Goal: Information Seeking & Learning: Learn about a topic

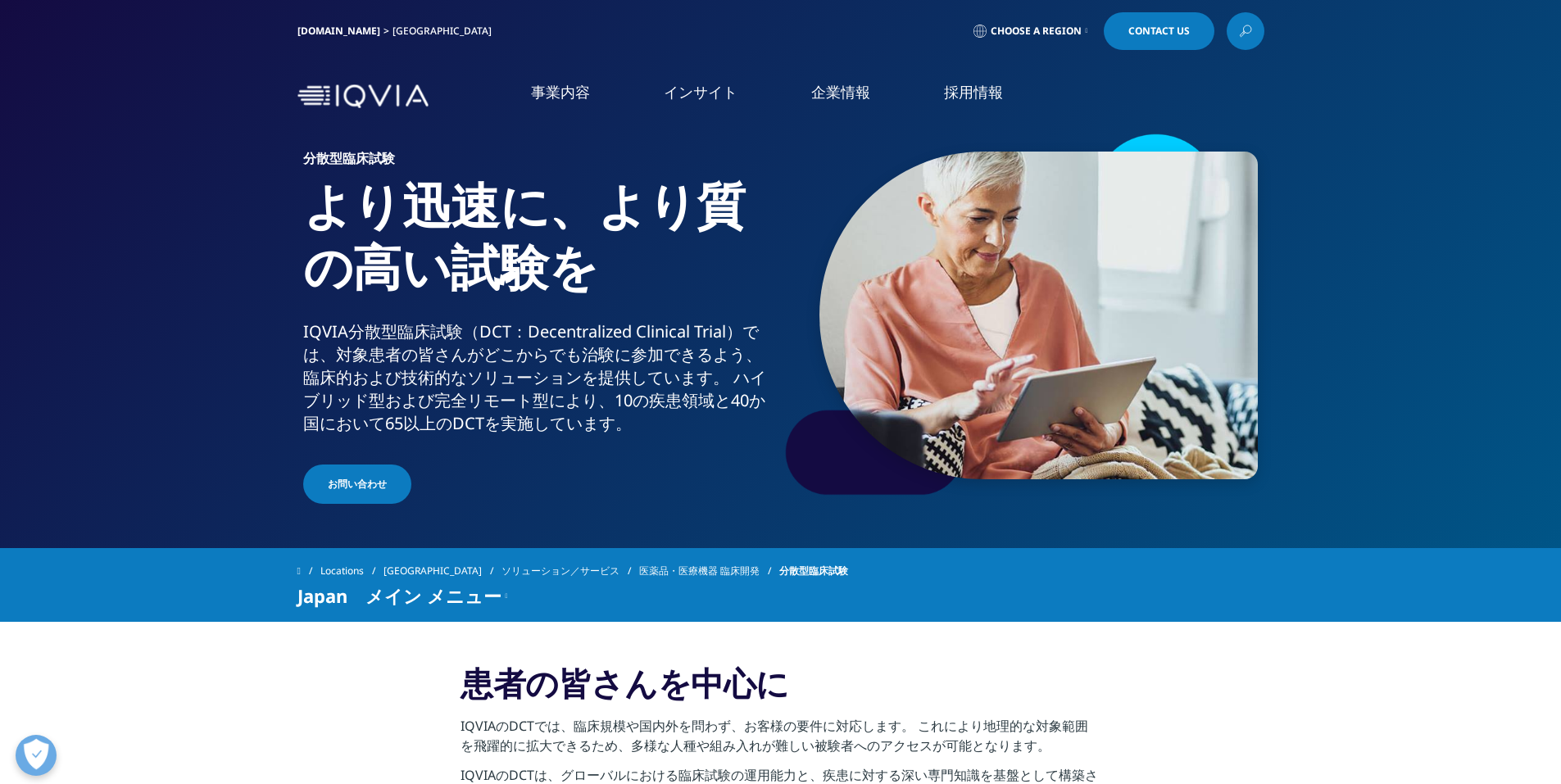
click at [1057, 31] on span "Choose a Region" at bounding box center [1036, 31] width 91 height 13
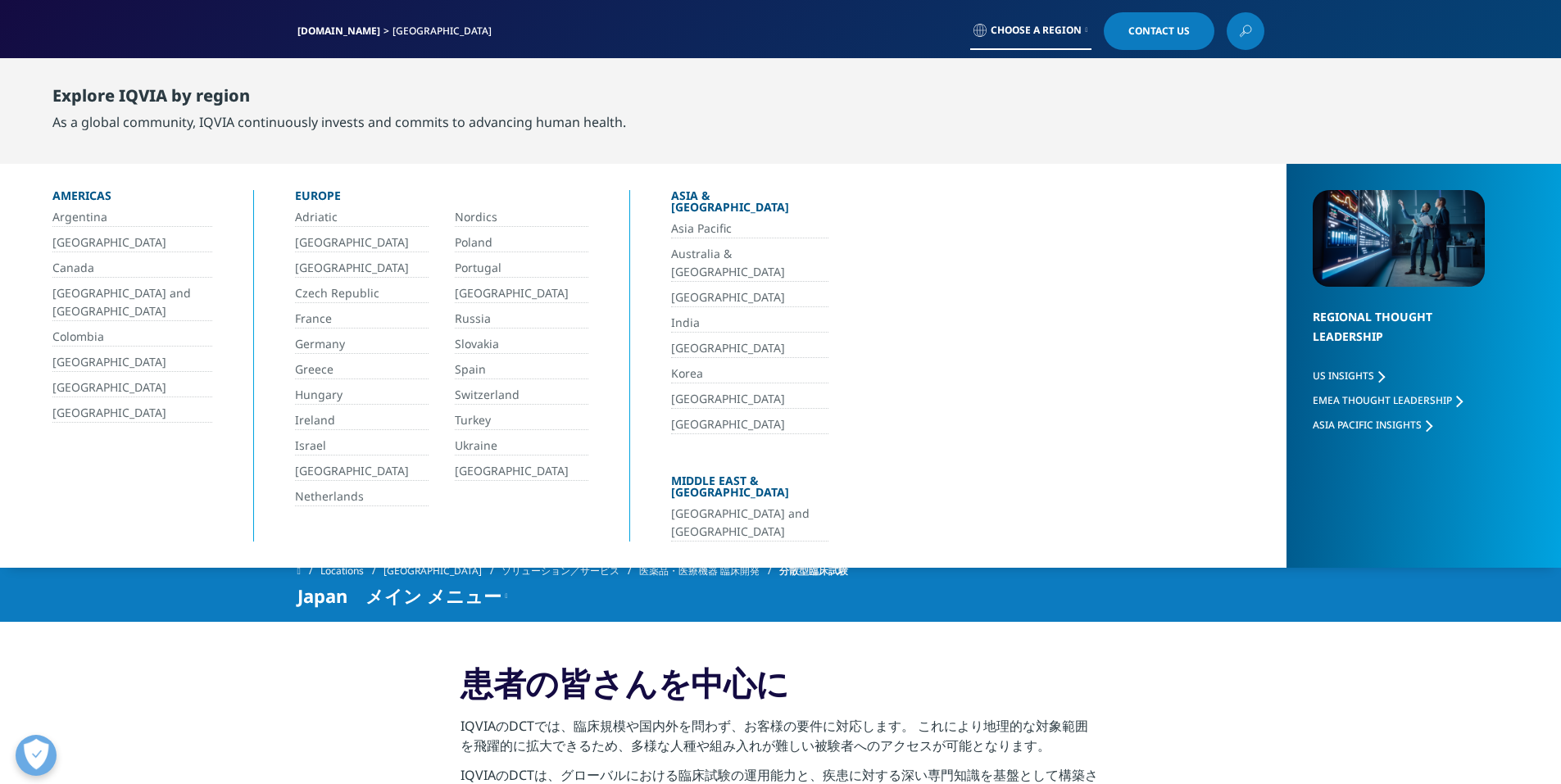
click at [692, 339] on link "[GEOGRAPHIC_DATA]" at bounding box center [749, 348] width 157 height 18
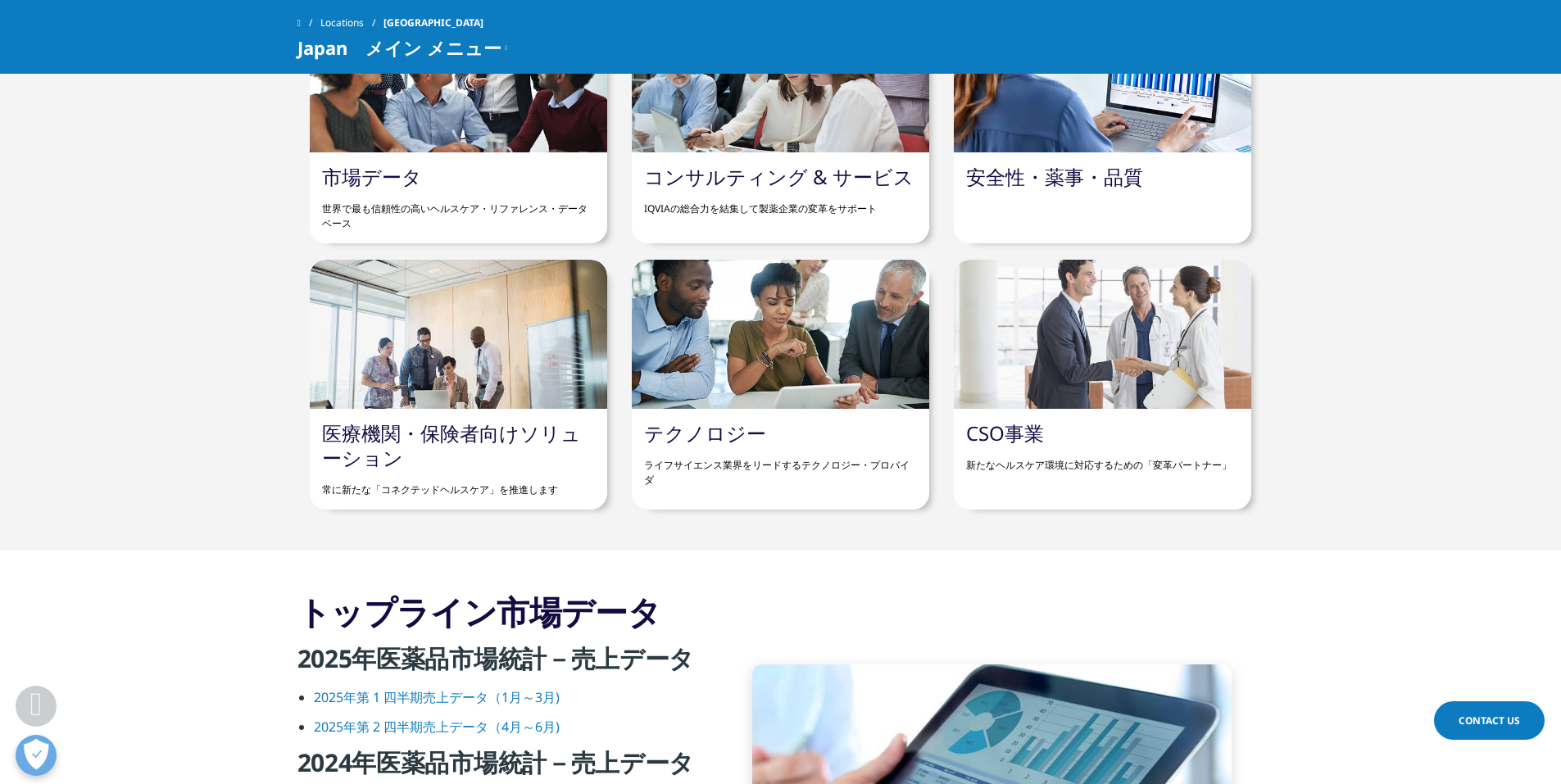
scroll to position [1747, 0]
click at [461, 435] on link "医療機関・保険者向けソリューション" at bounding box center [451, 444] width 259 height 52
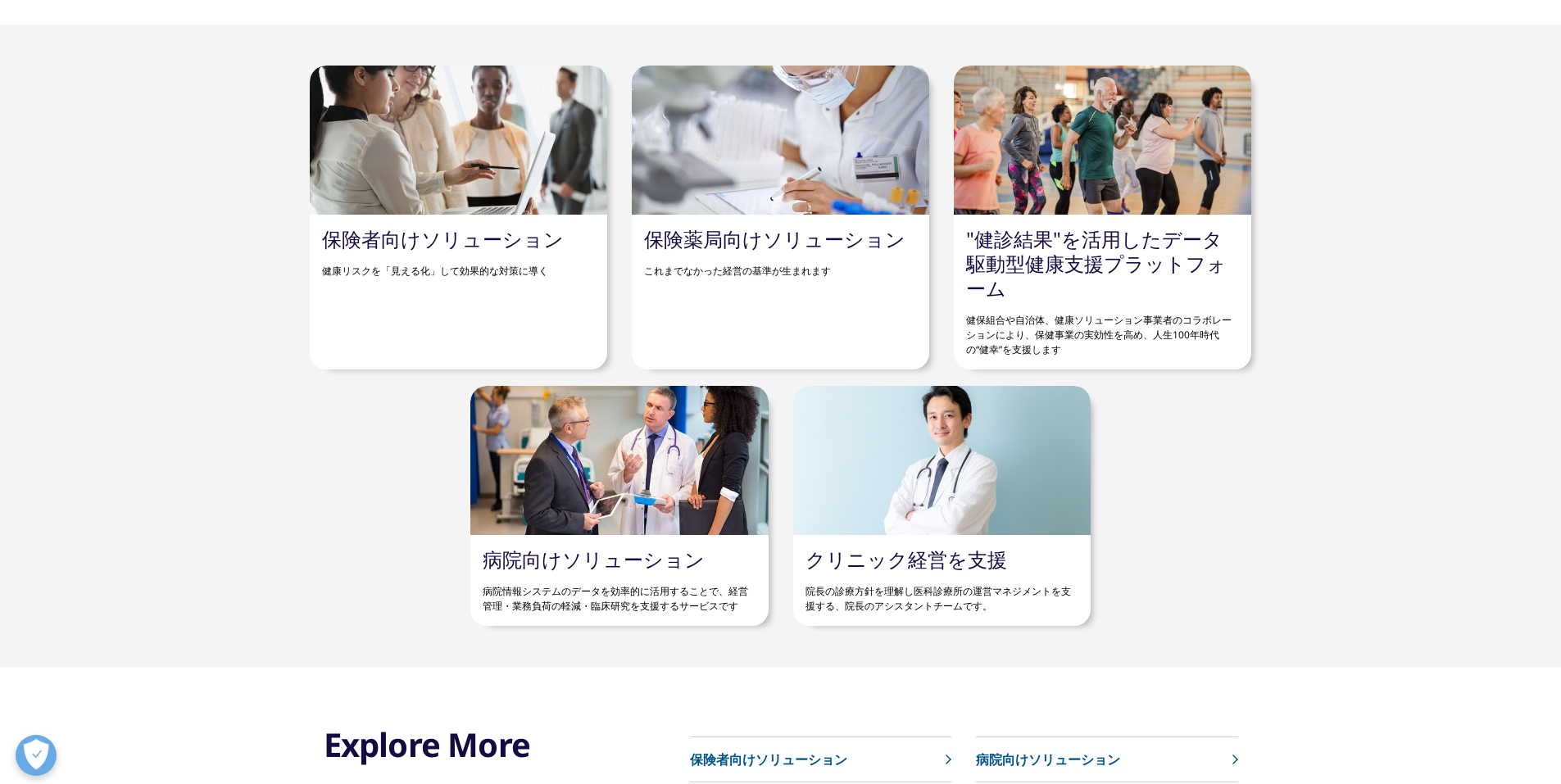
scroll to position [219, 0]
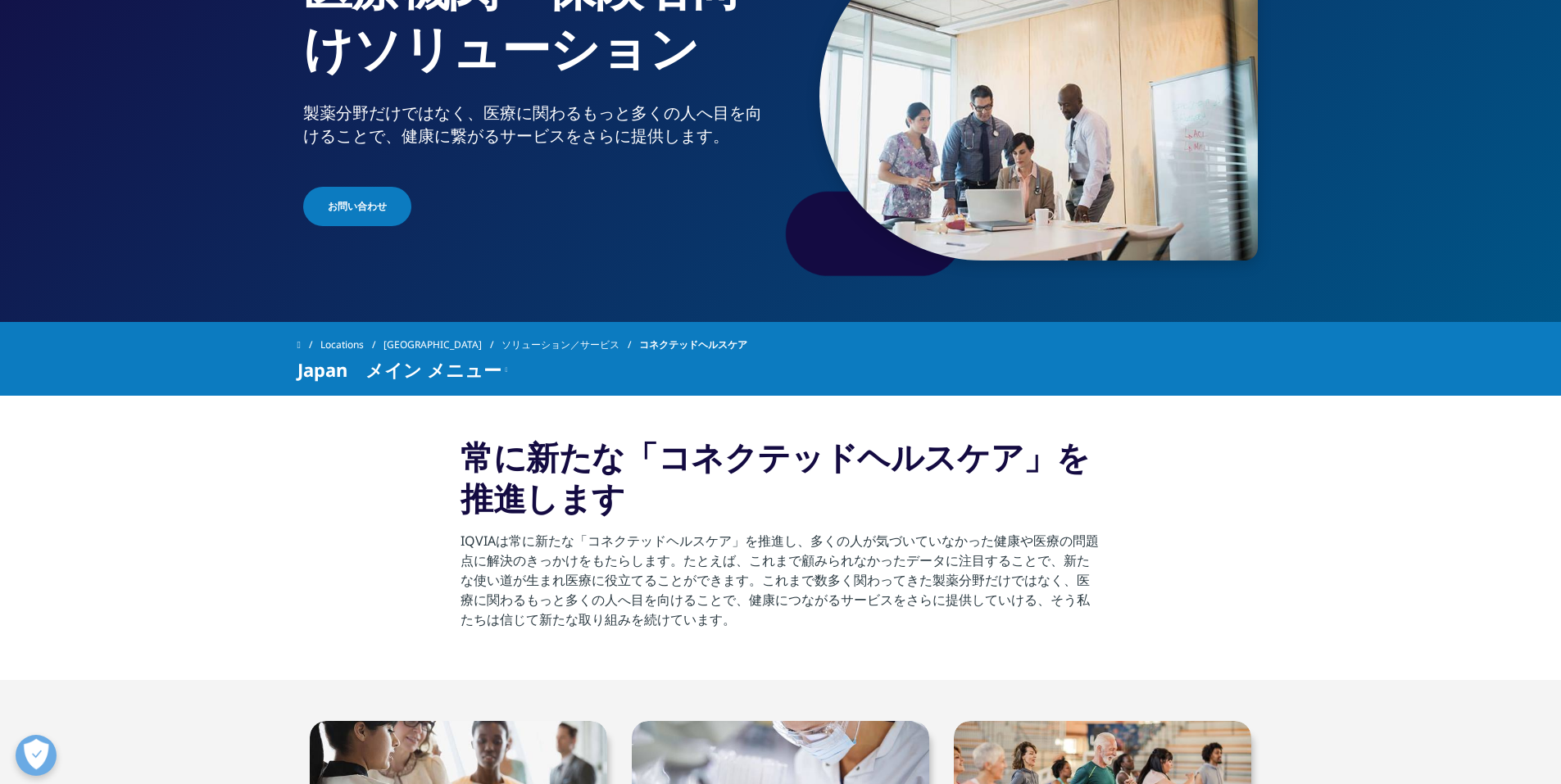
click at [531, 347] on link "ソリューション／サービス" at bounding box center [570, 345] width 138 height 30
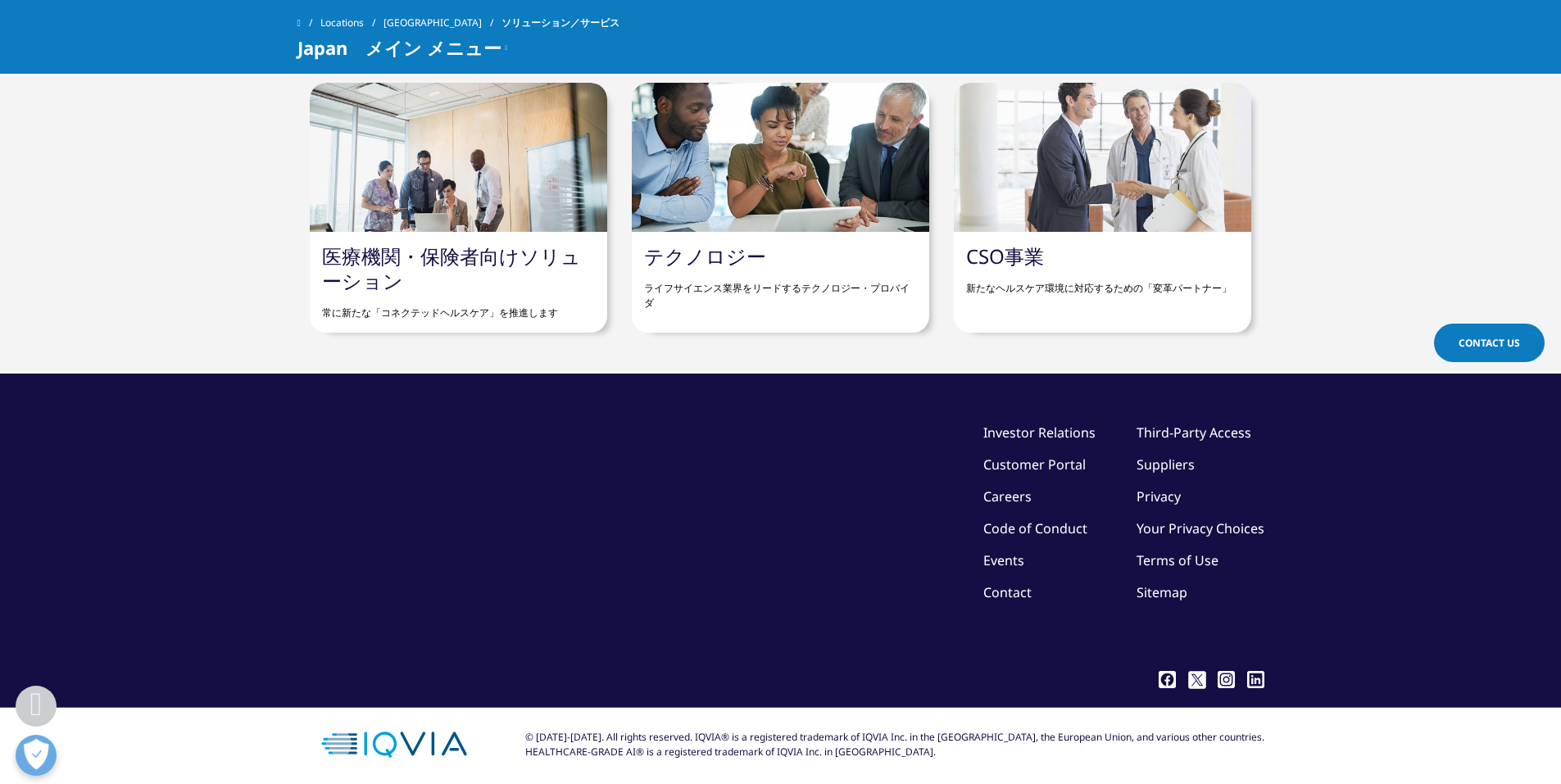
scroll to position [1379, 0]
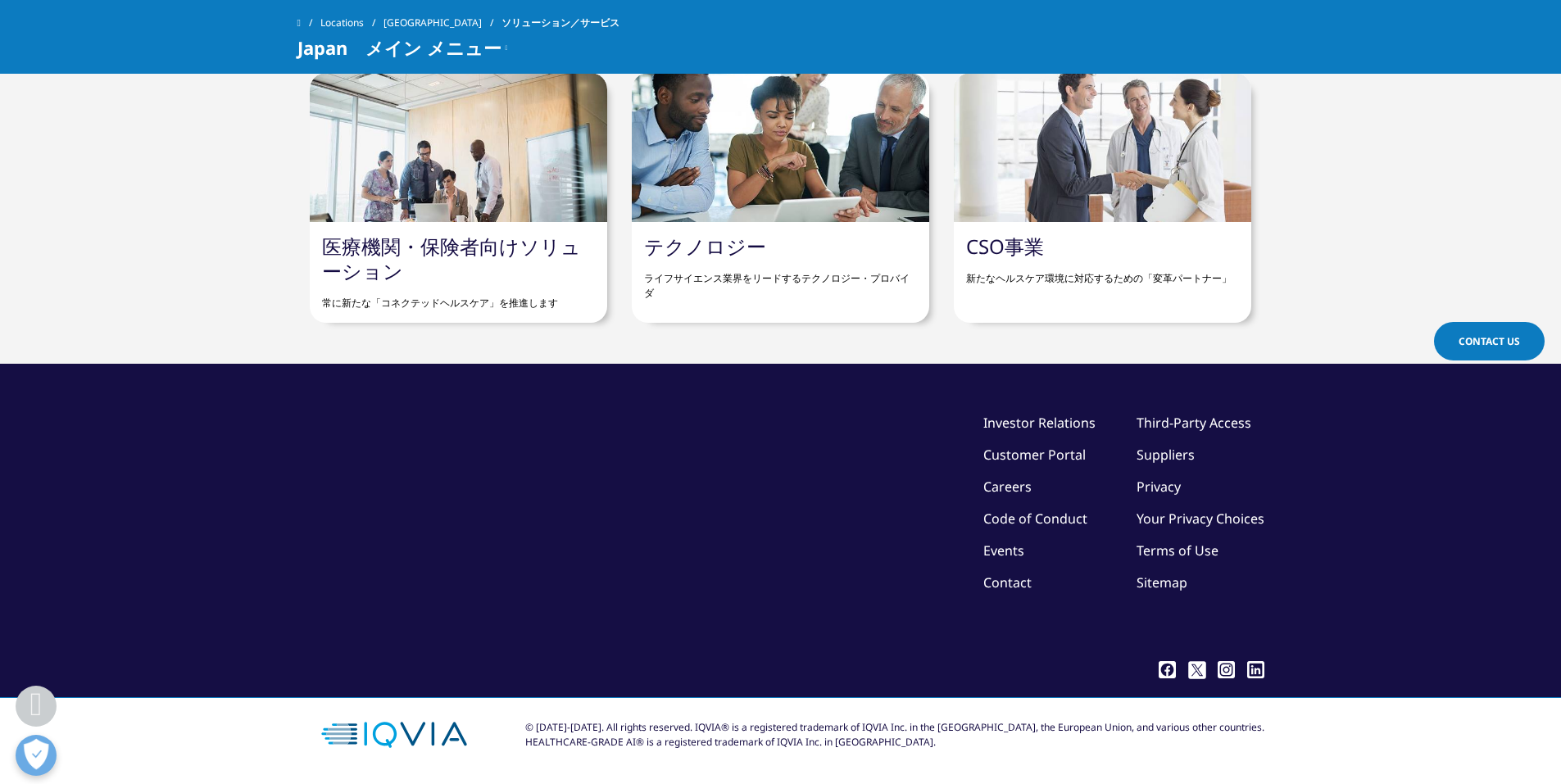
click at [788, 181] on div at bounding box center [780, 147] width 298 height 149
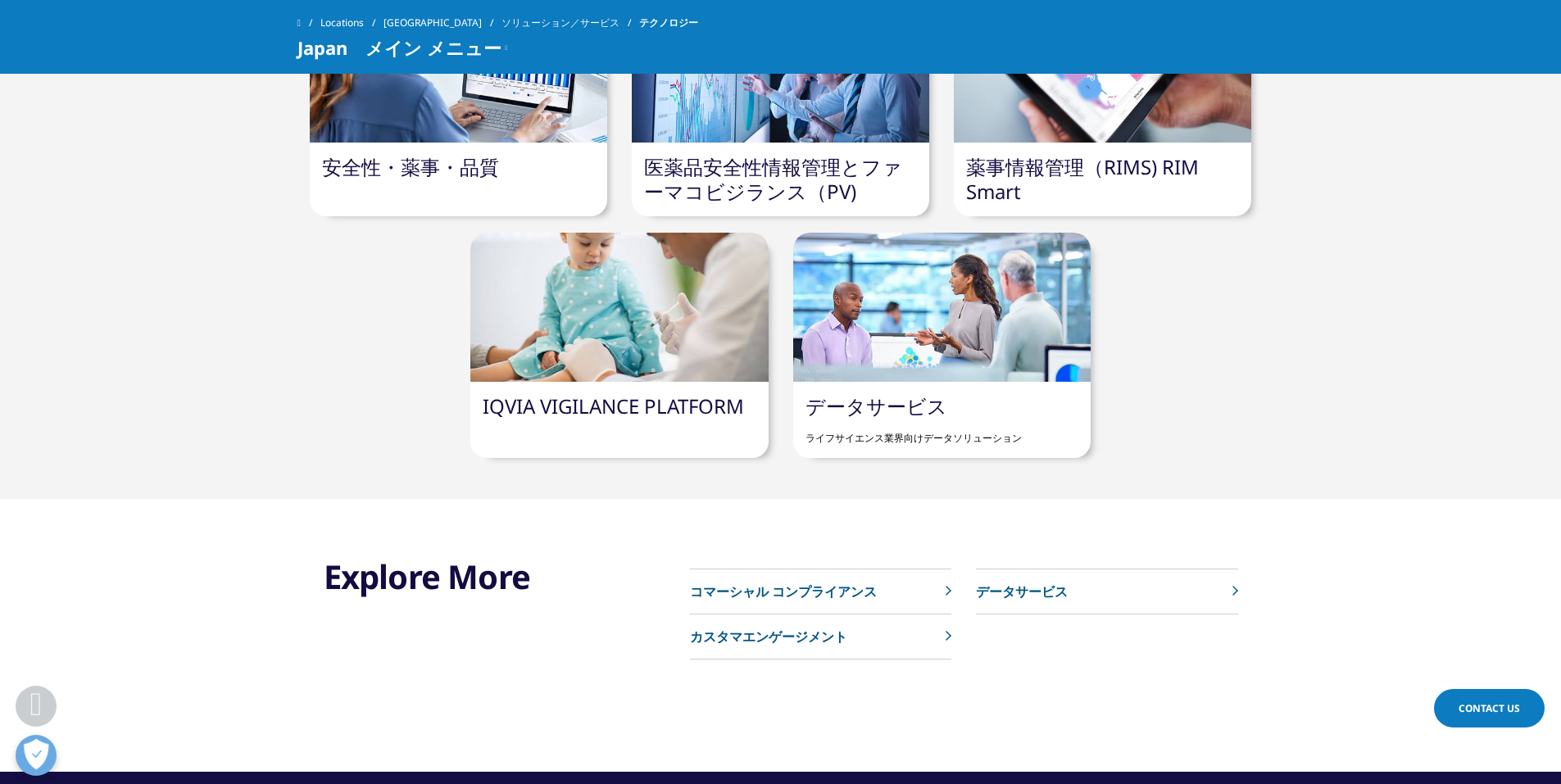
scroll to position [2185, 0]
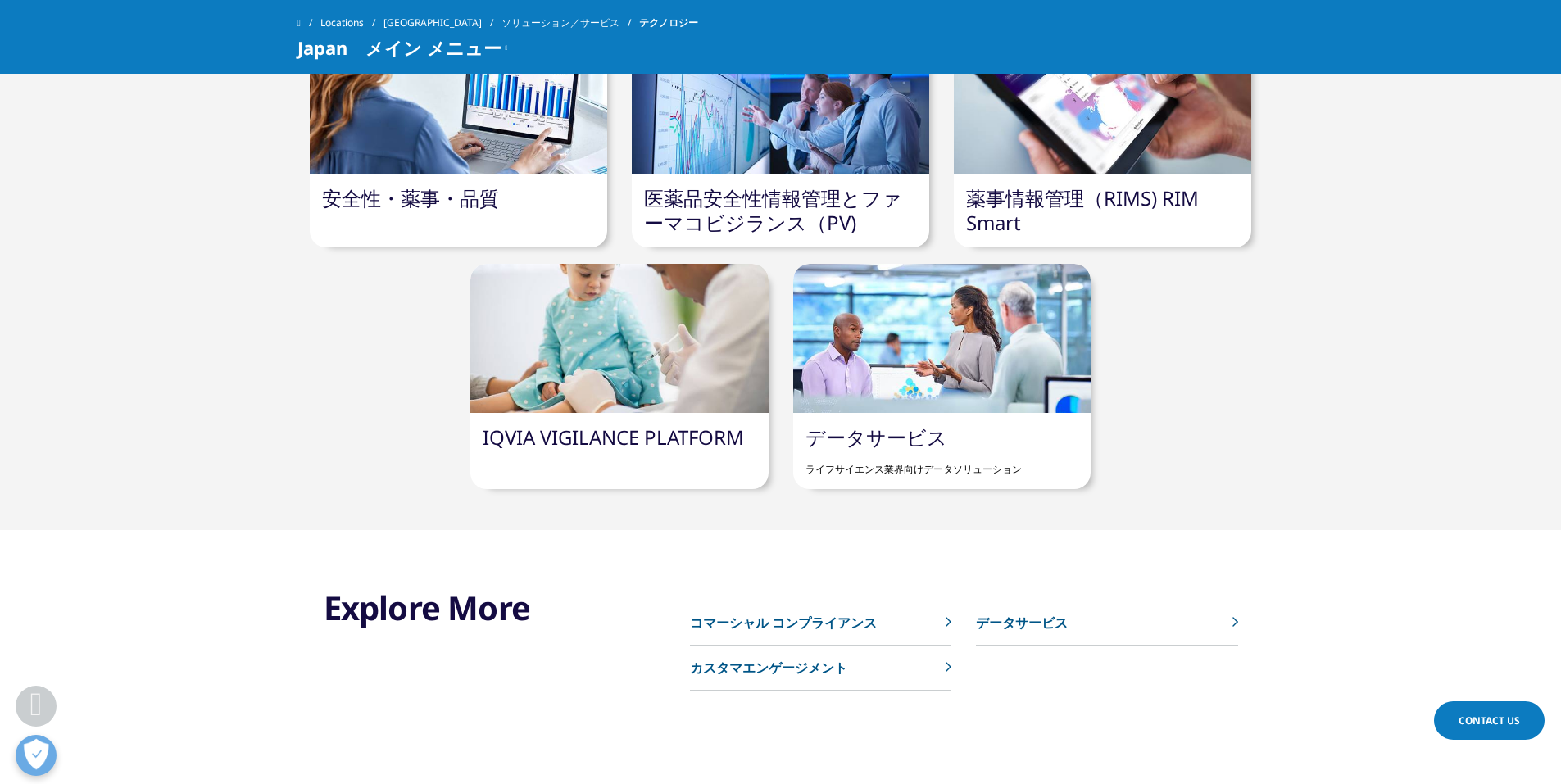
click at [1041, 450] on p "ライフサイエンス業界向けデータソリューション" at bounding box center [941, 463] width 273 height 27
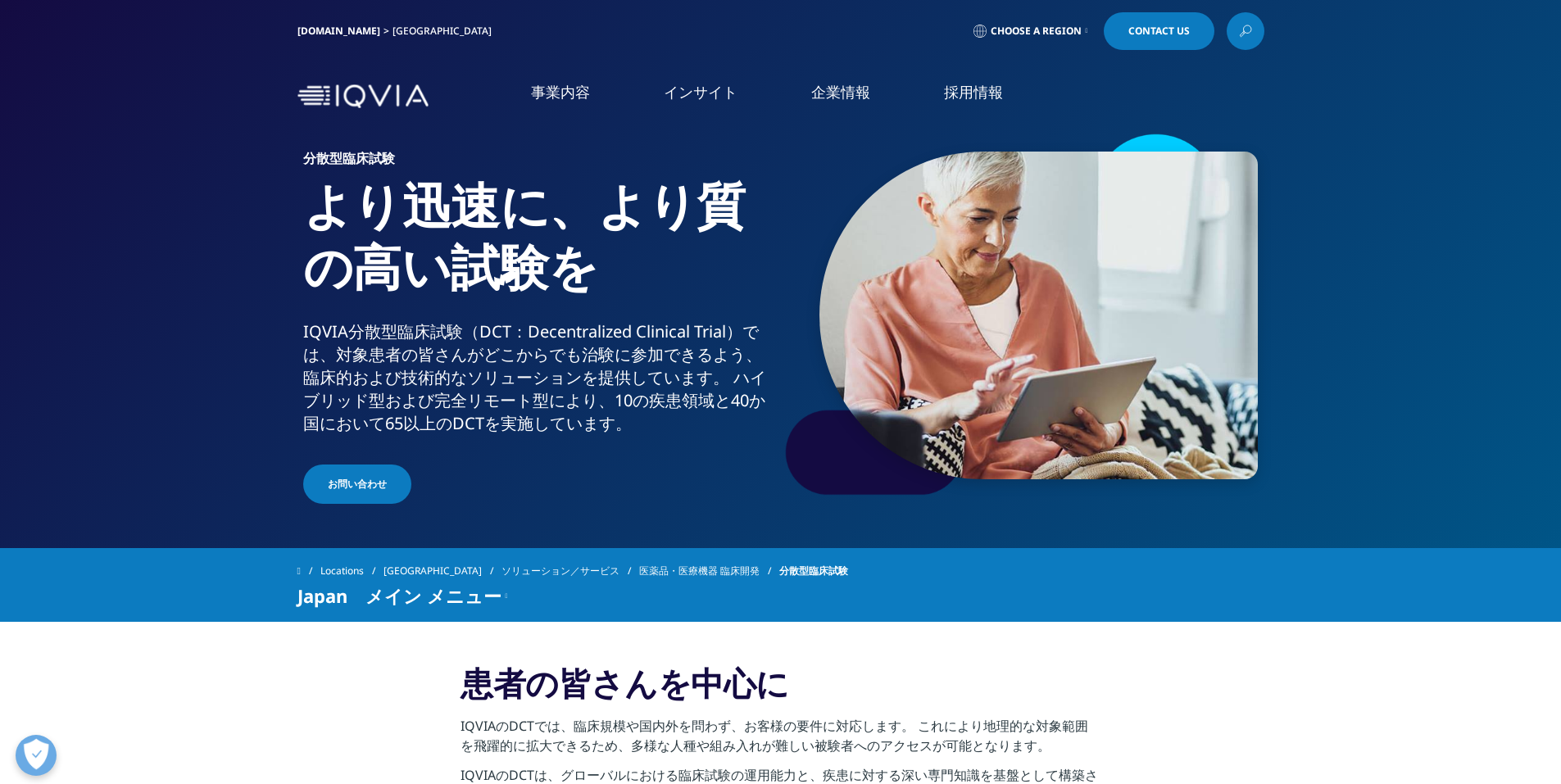
click at [673, 573] on link "医薬品・医療機器 臨床開発" at bounding box center [709, 572] width 140 height 30
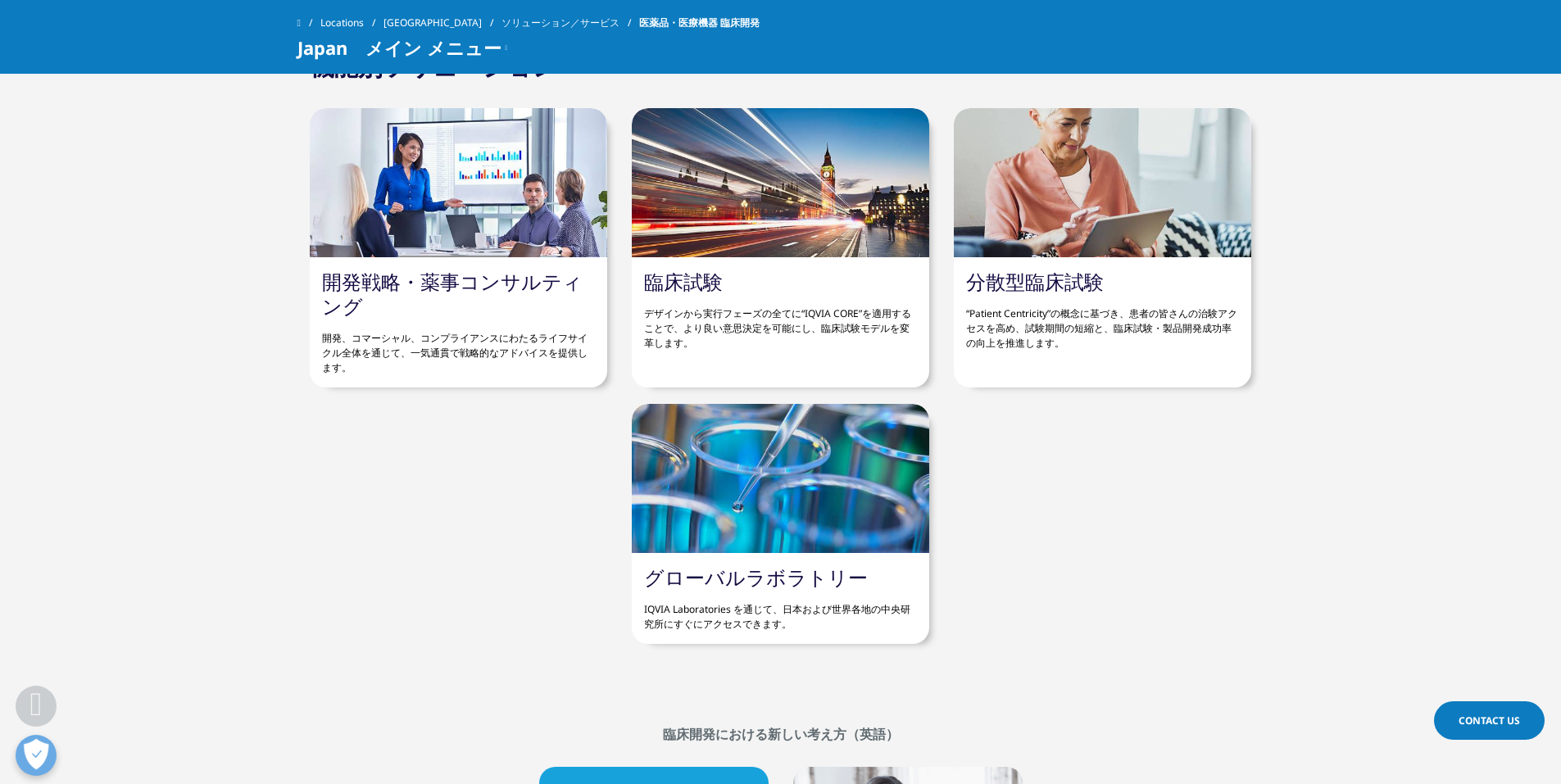
scroll to position [5680, 0]
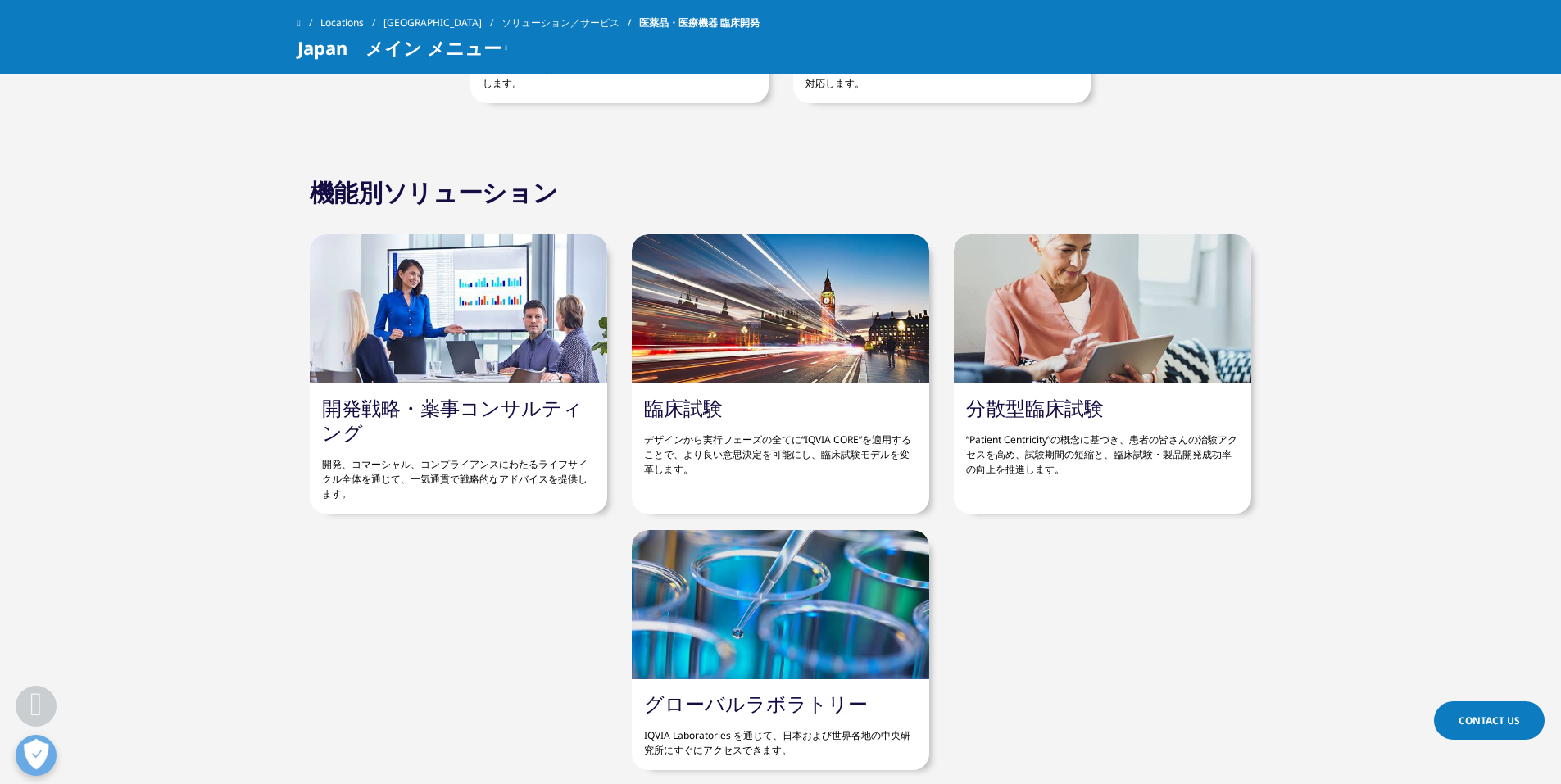
click at [805, 360] on div at bounding box center [780, 309] width 298 height 149
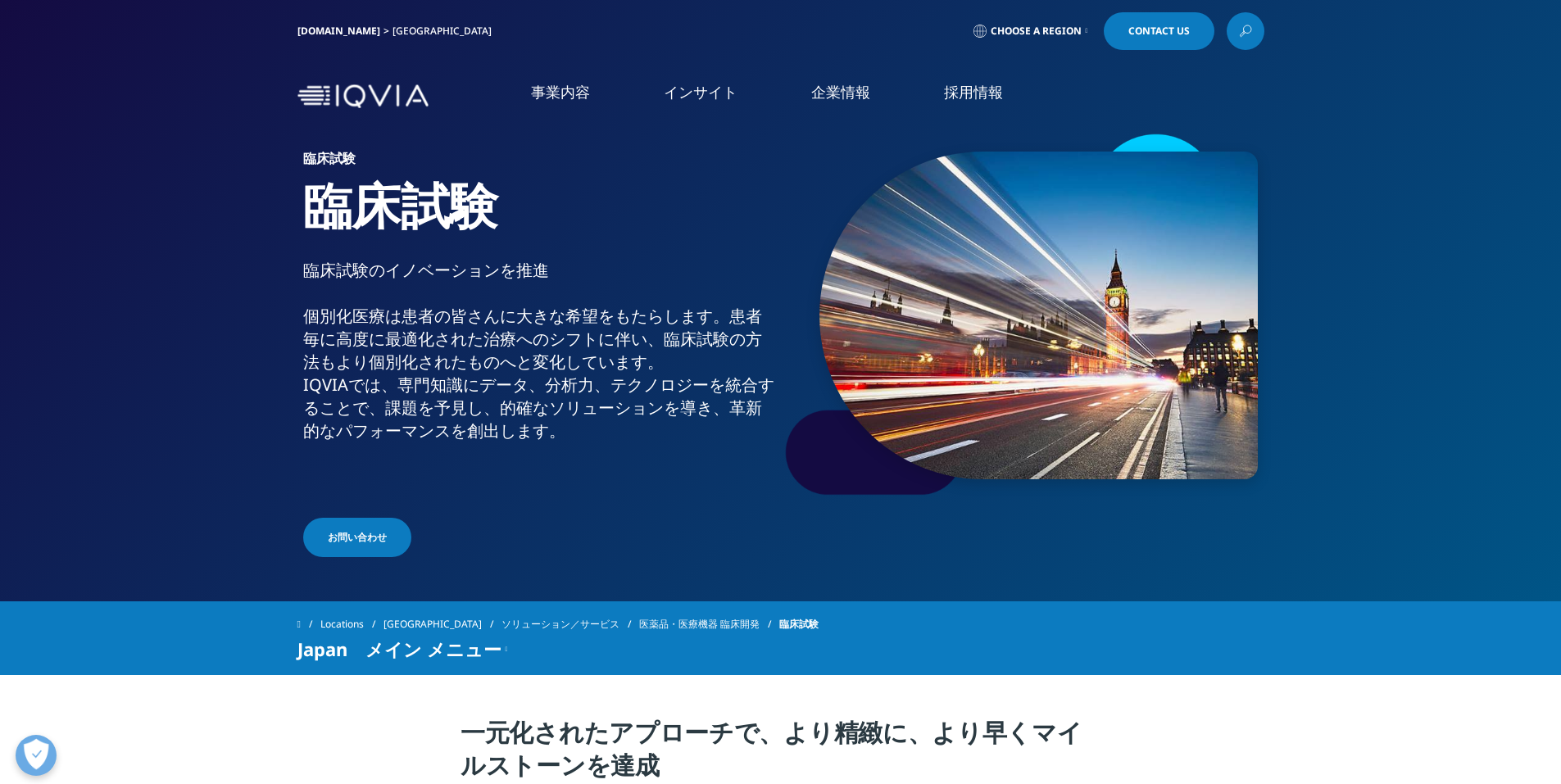
click at [1070, 26] on span "Choose a Region" at bounding box center [1036, 31] width 91 height 13
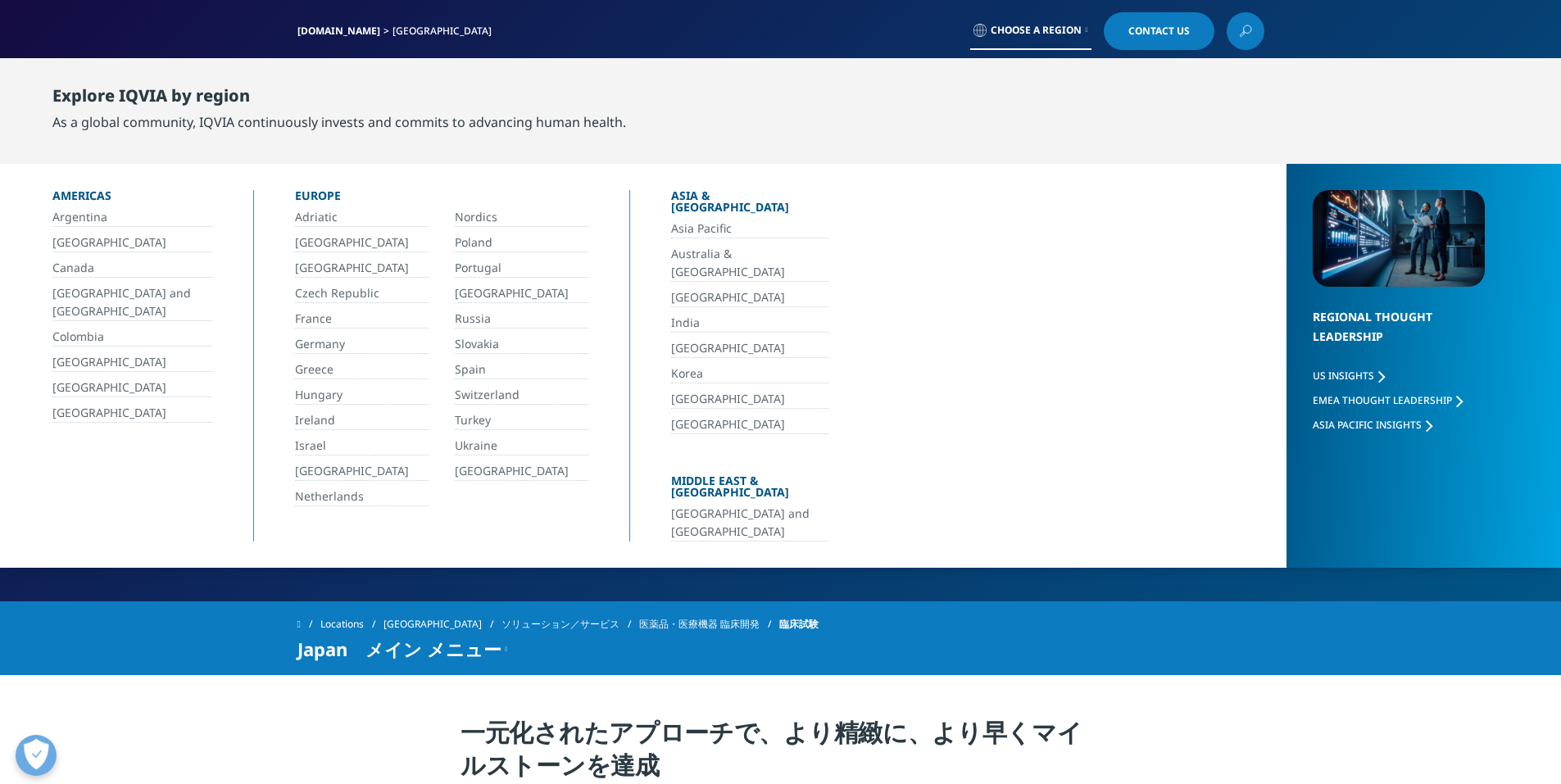
click at [120, 414] on link "[GEOGRAPHIC_DATA]" at bounding box center [133, 413] width 160 height 18
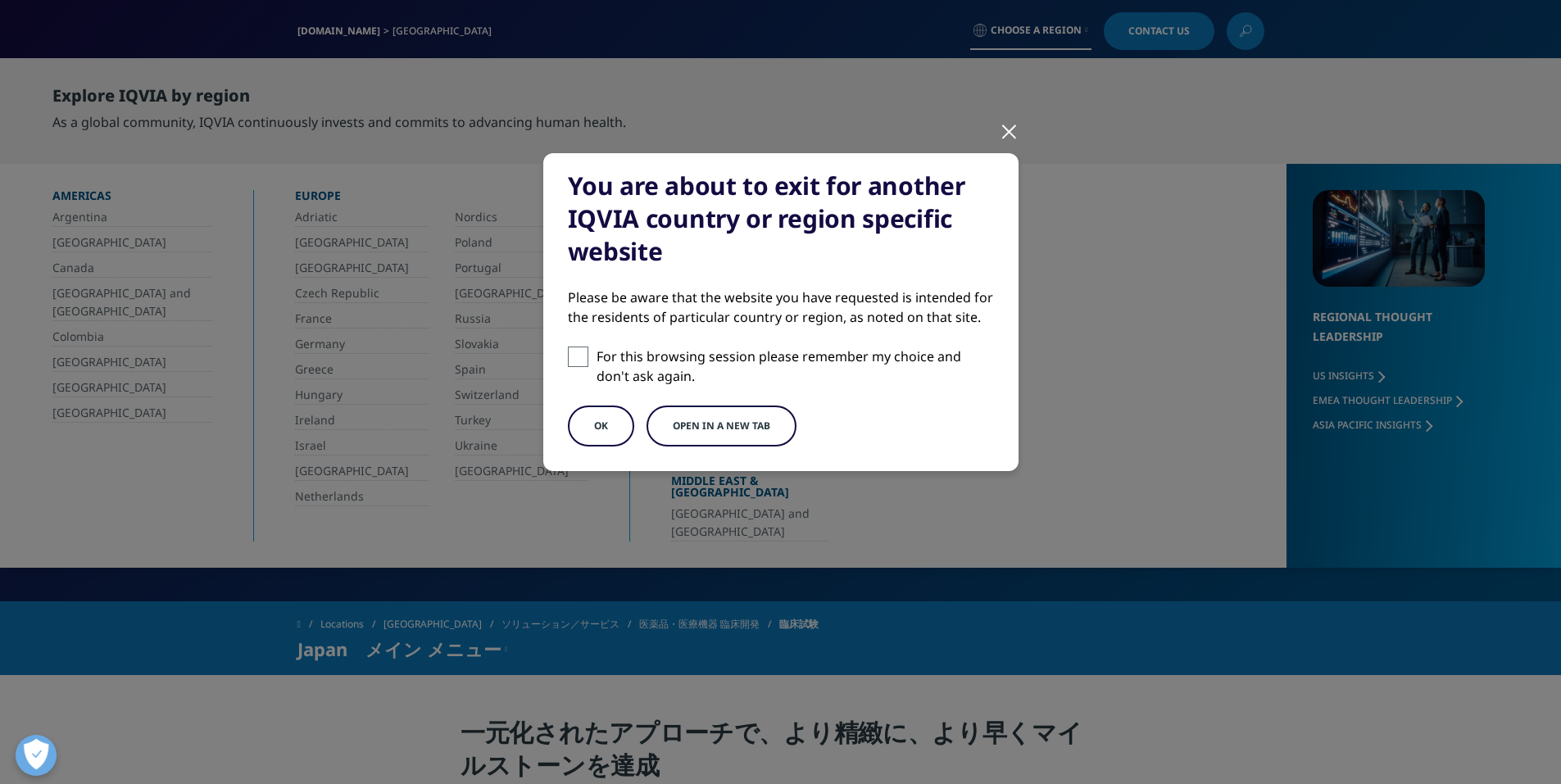
click at [594, 434] on button "OK" at bounding box center [601, 426] width 67 height 41
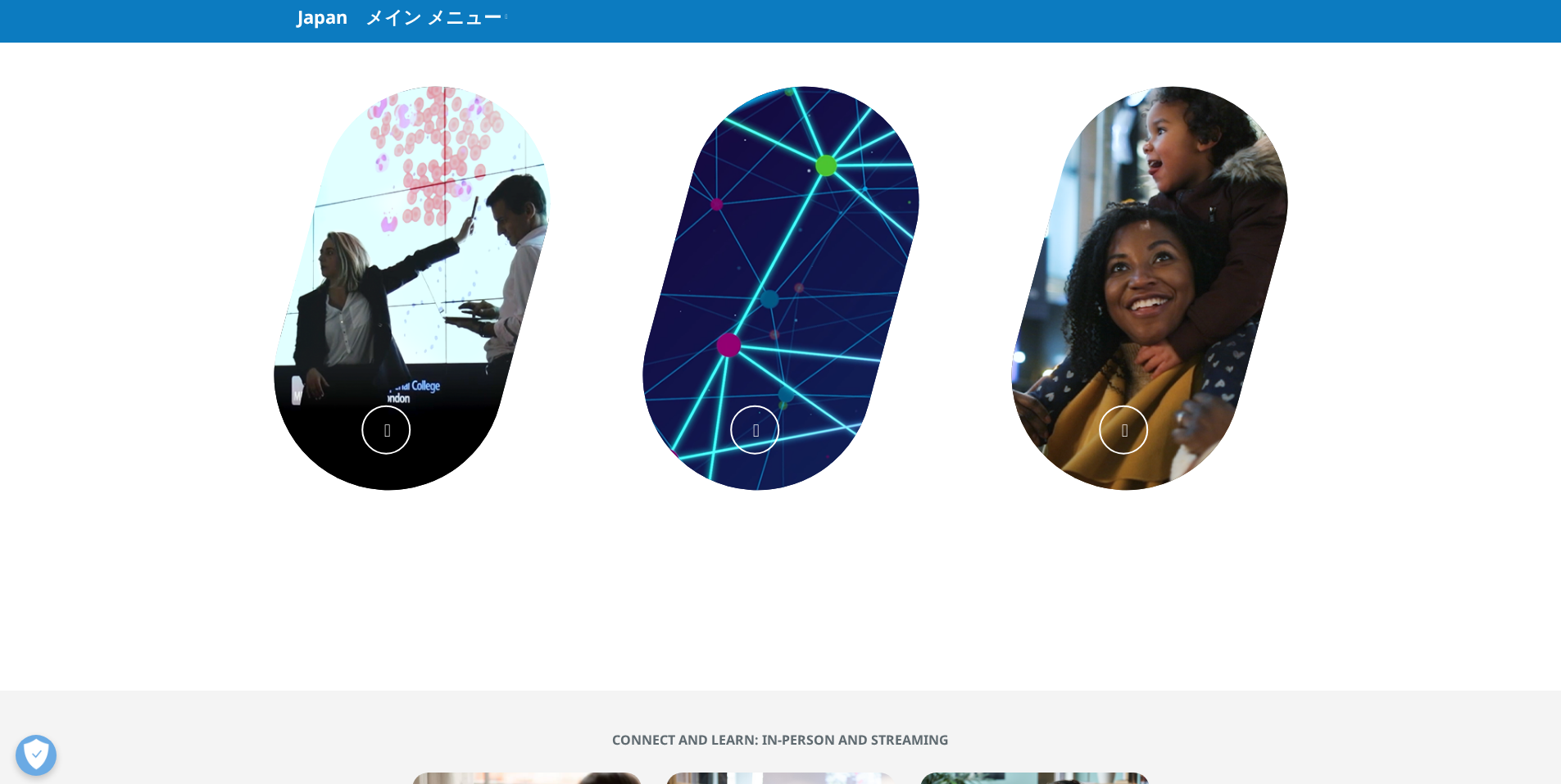
scroll to position [219, 0]
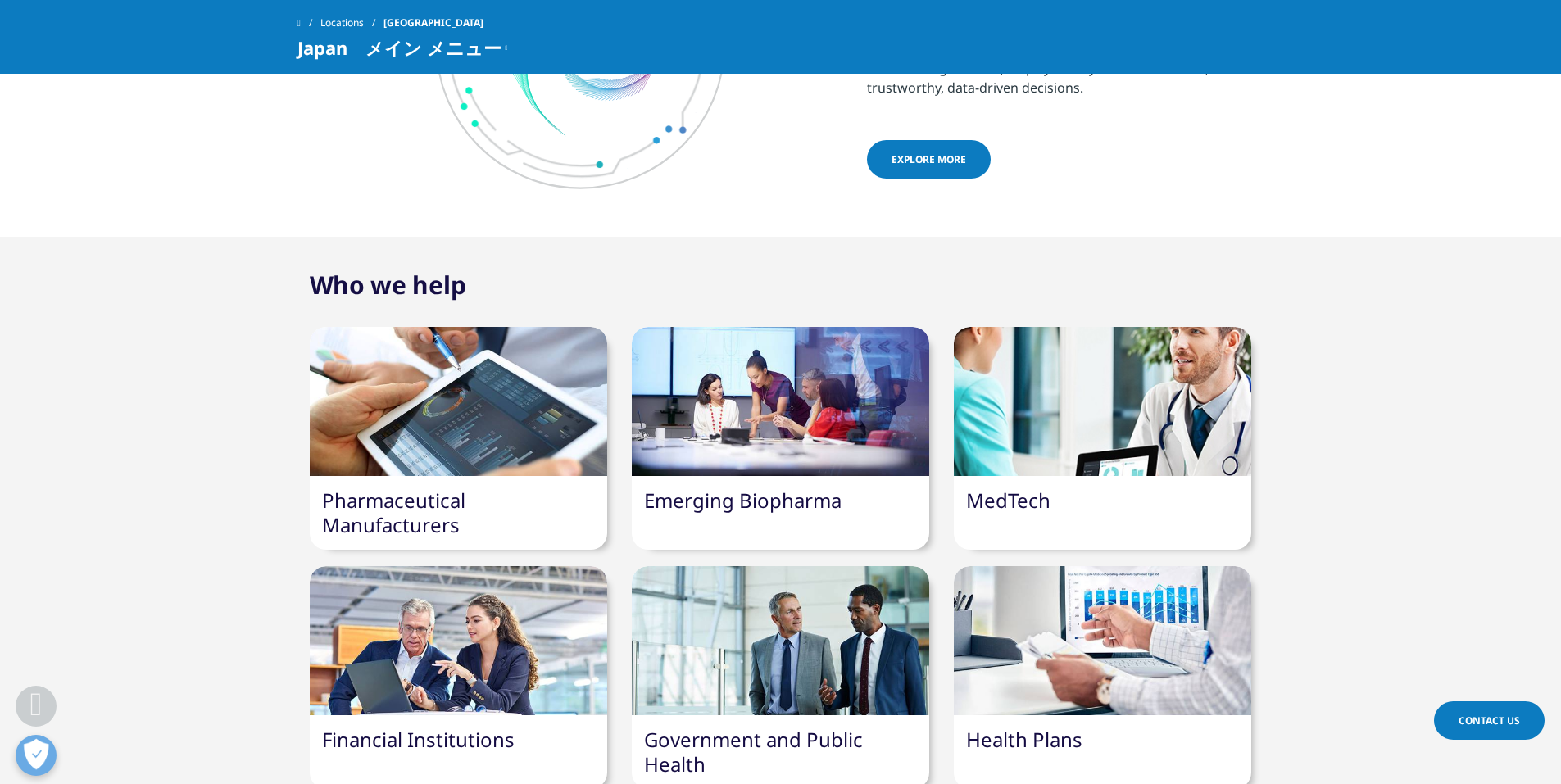
scroll to position [1747, 0]
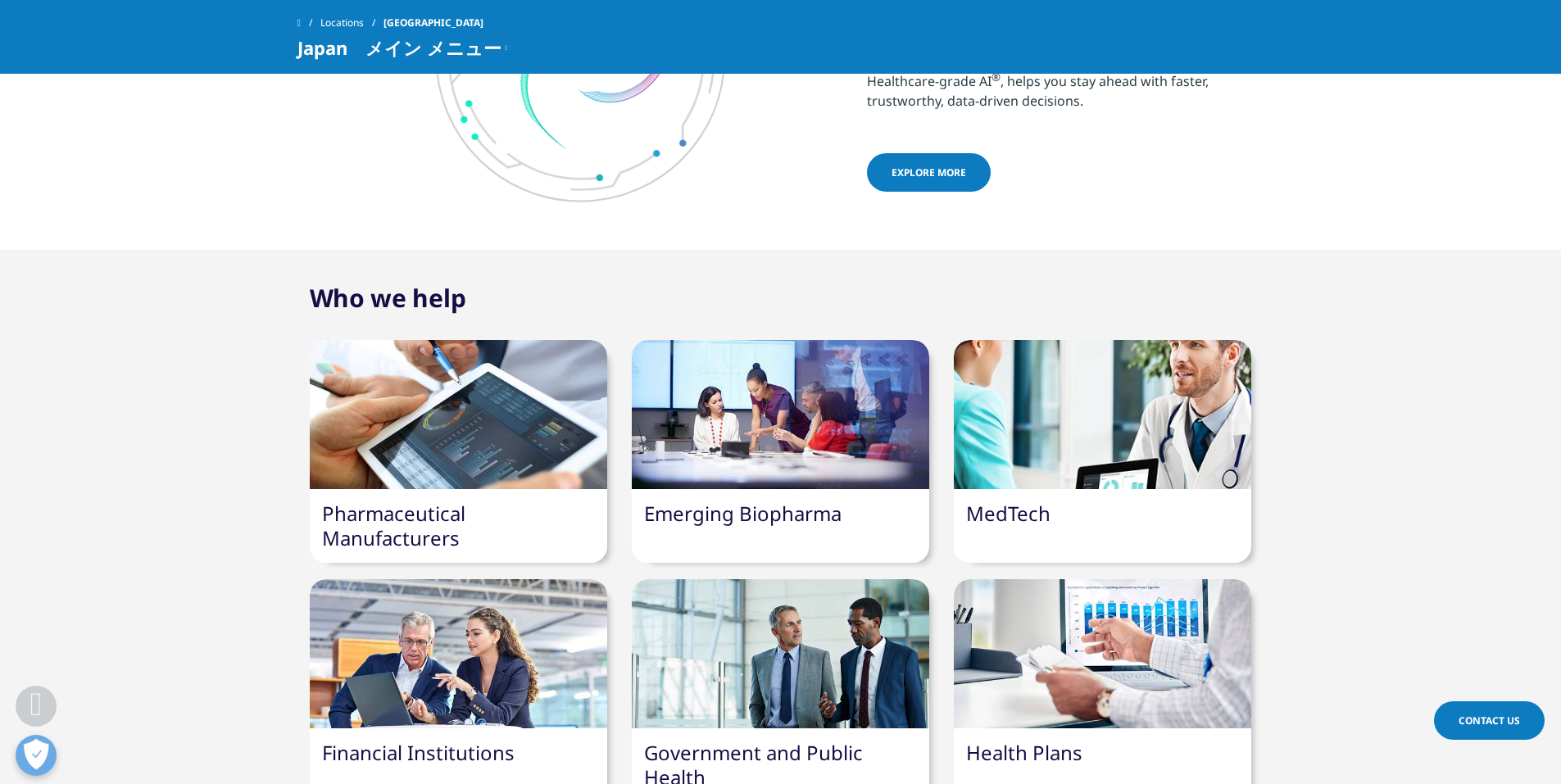
click at [507, 480] on div at bounding box center [458, 414] width 298 height 149
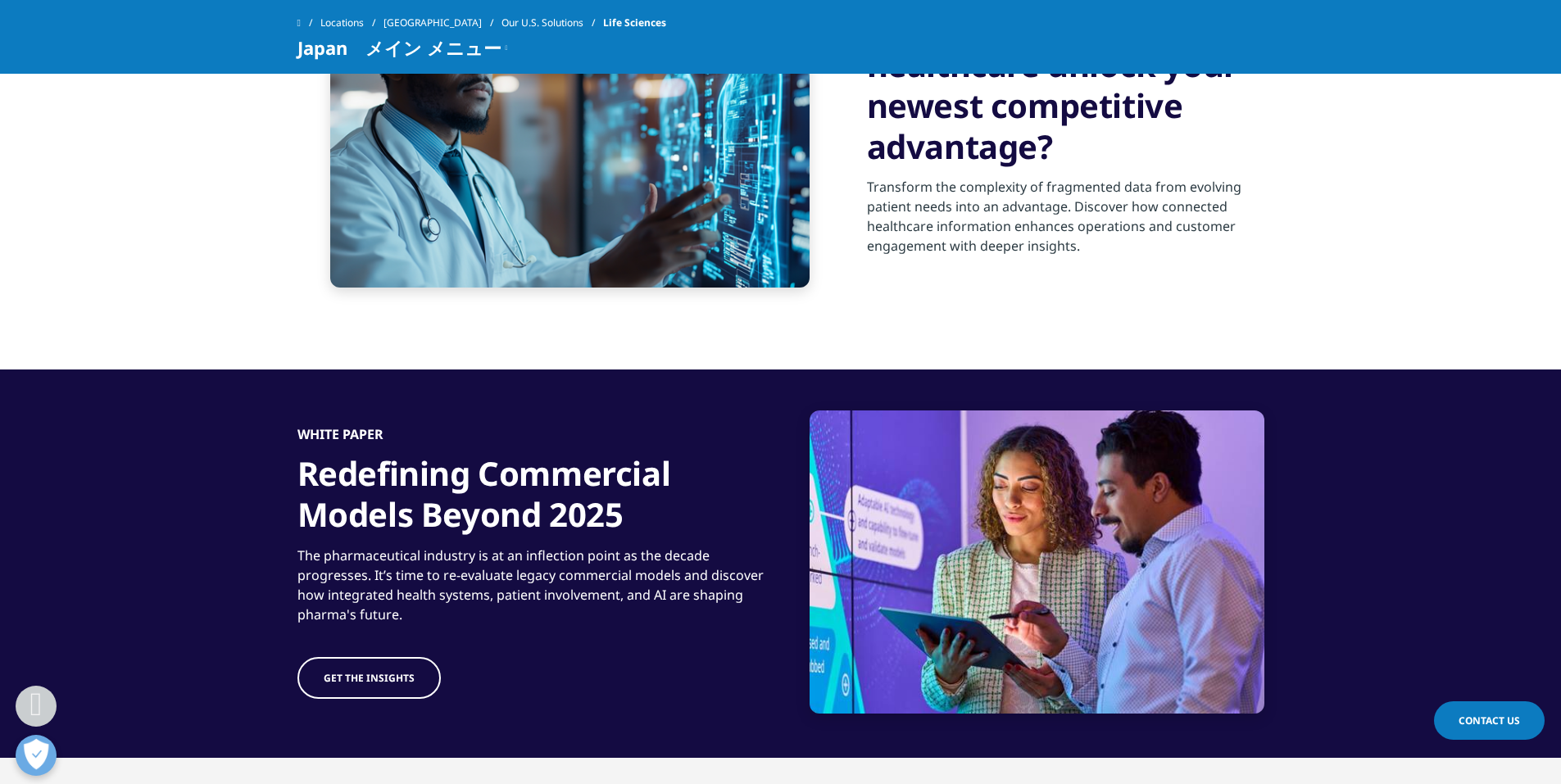
scroll to position [1529, 0]
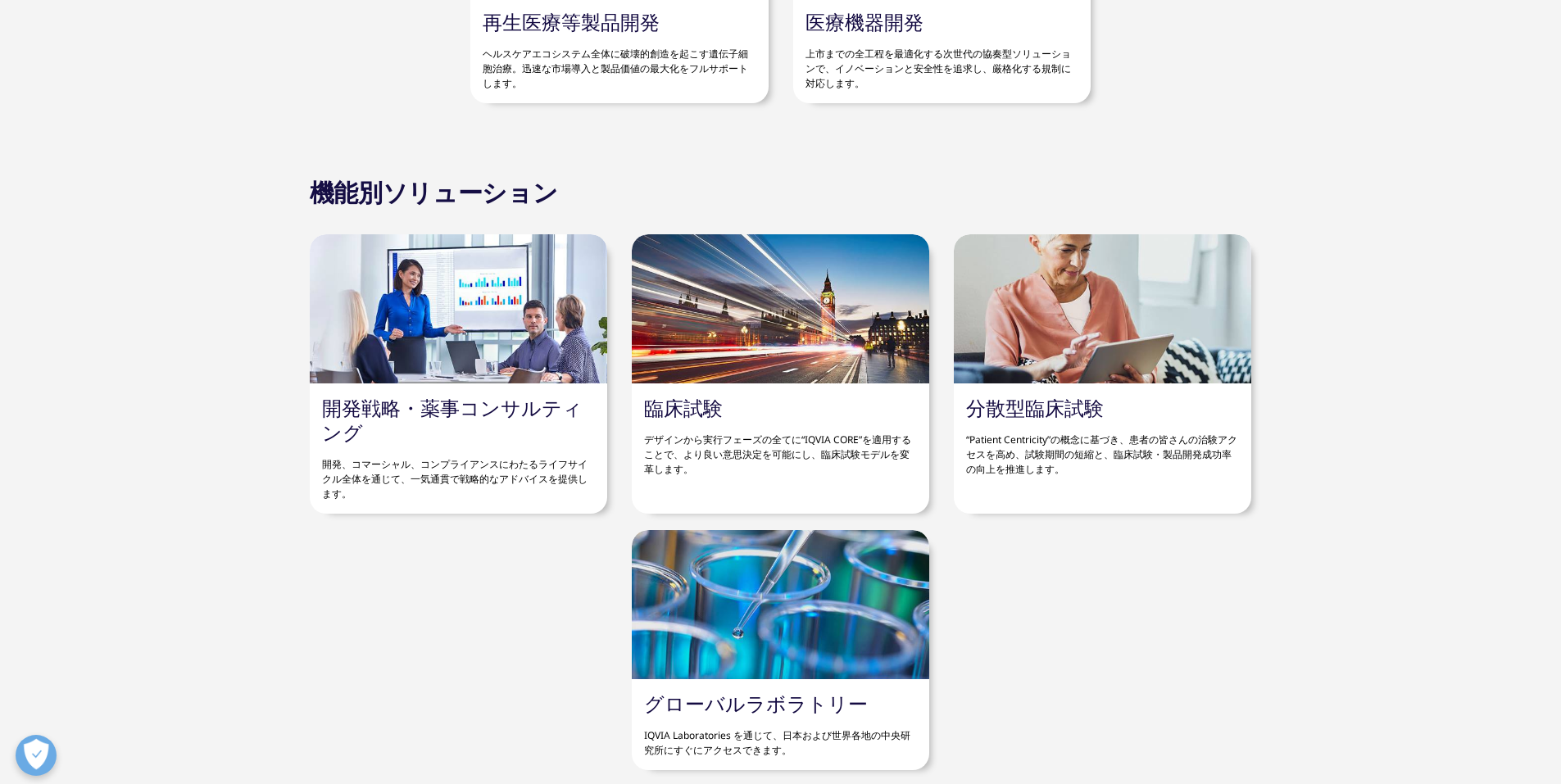
scroll to position [5754, 0]
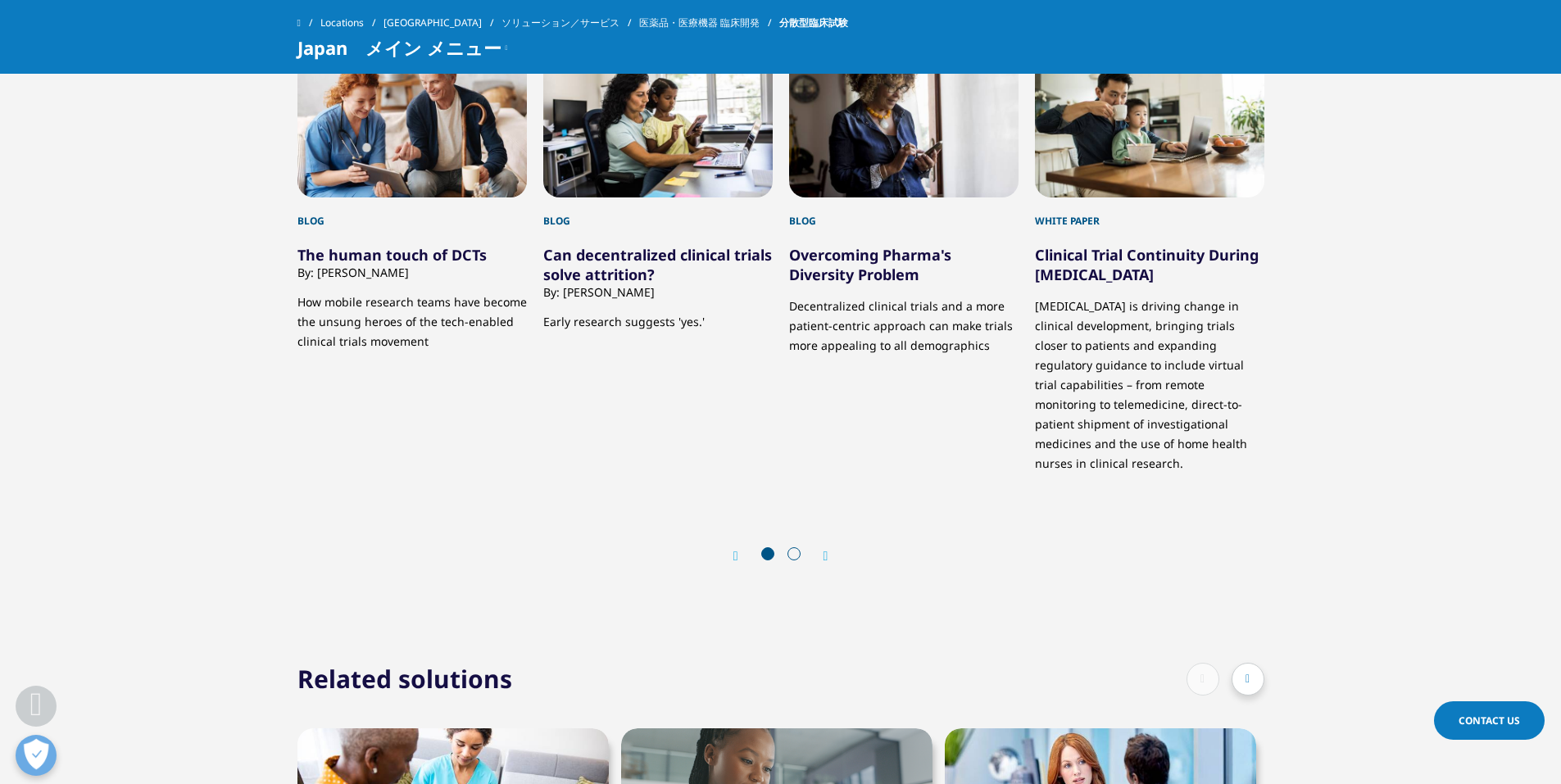
scroll to position [3059, 0]
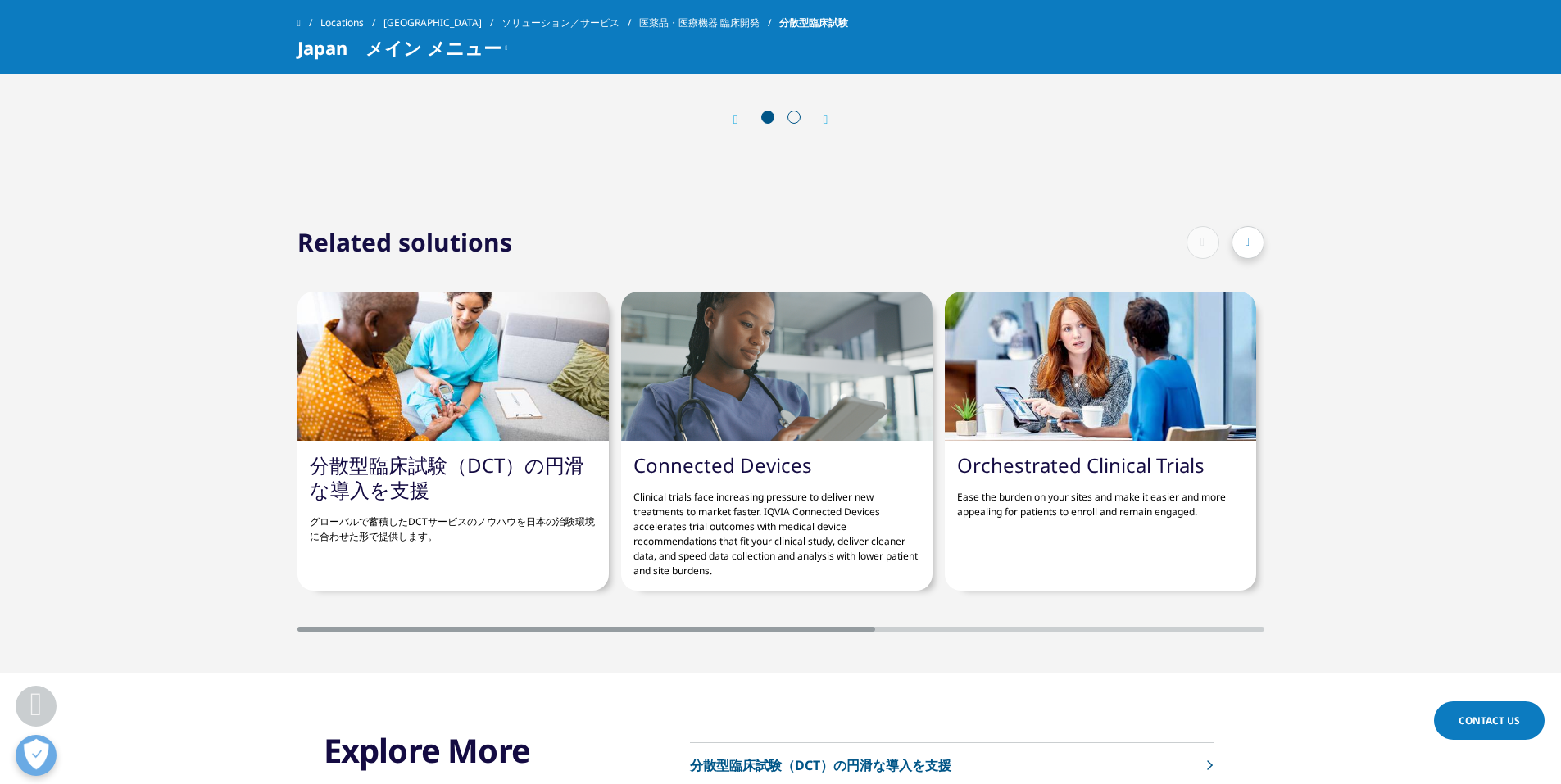
click at [704, 362] on div at bounding box center [776, 366] width 312 height 149
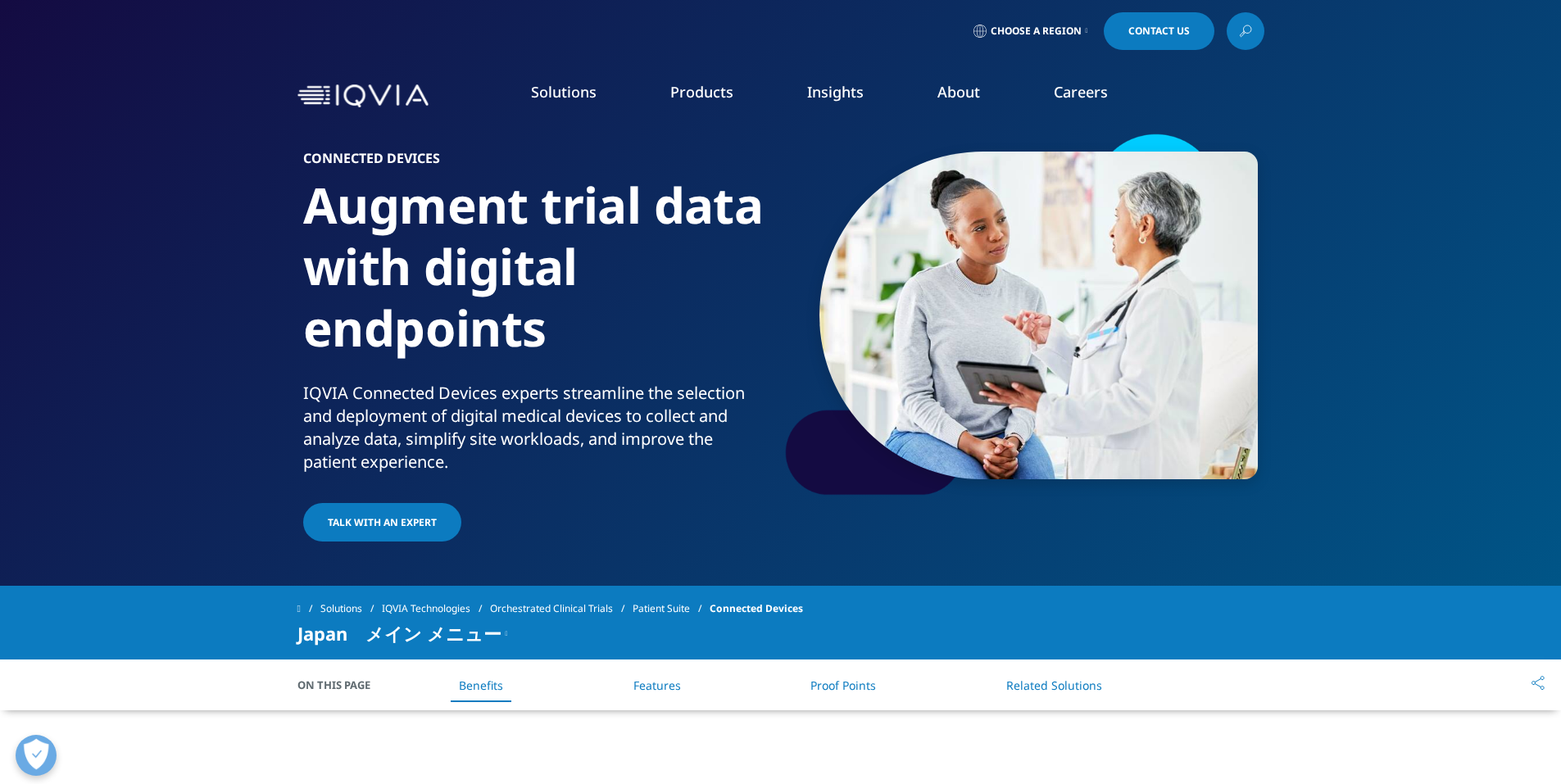
click at [1048, 30] on span "Choose a Region" at bounding box center [1036, 31] width 91 height 13
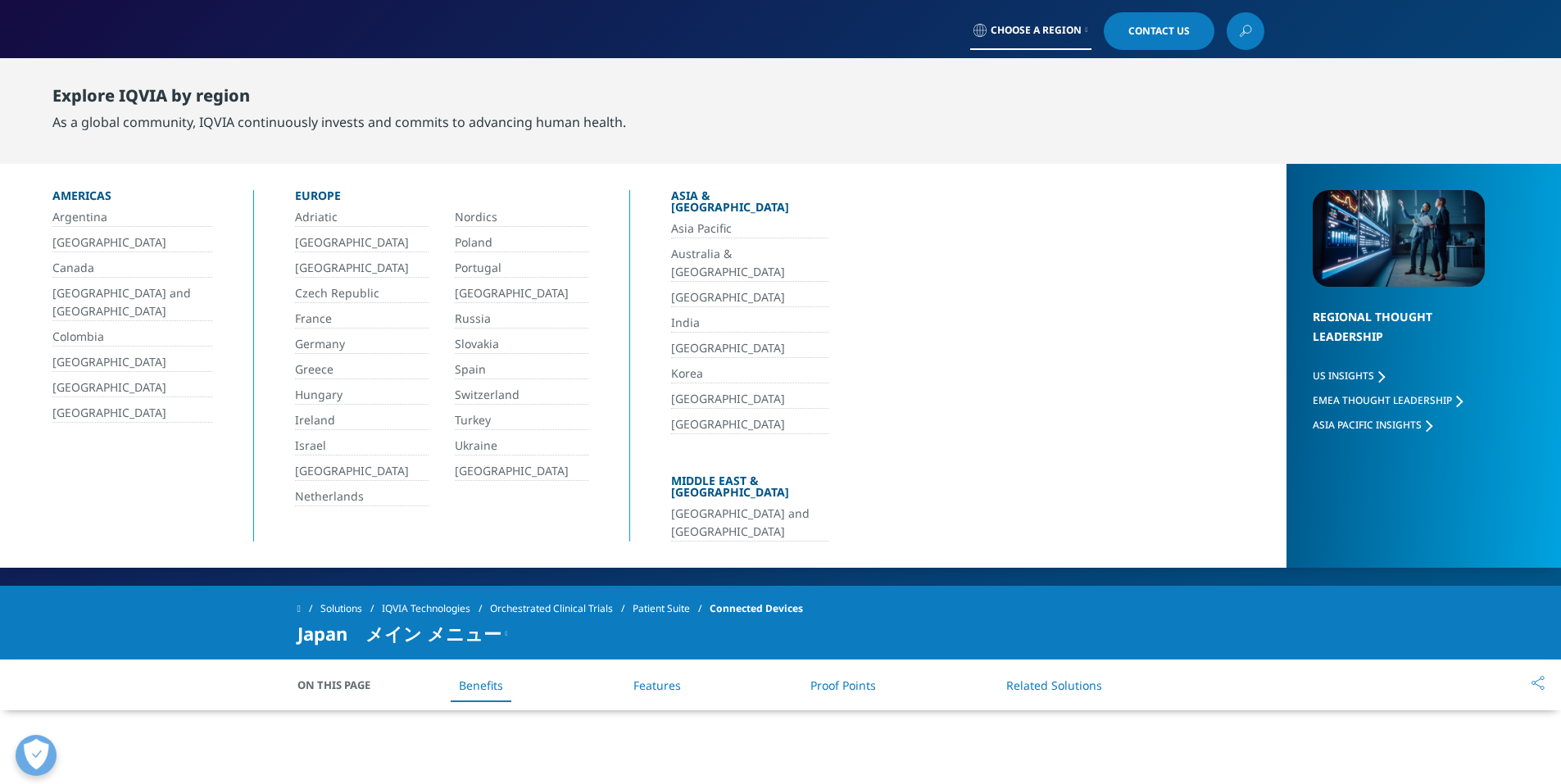
click at [694, 339] on link "[GEOGRAPHIC_DATA]" at bounding box center [749, 348] width 157 height 18
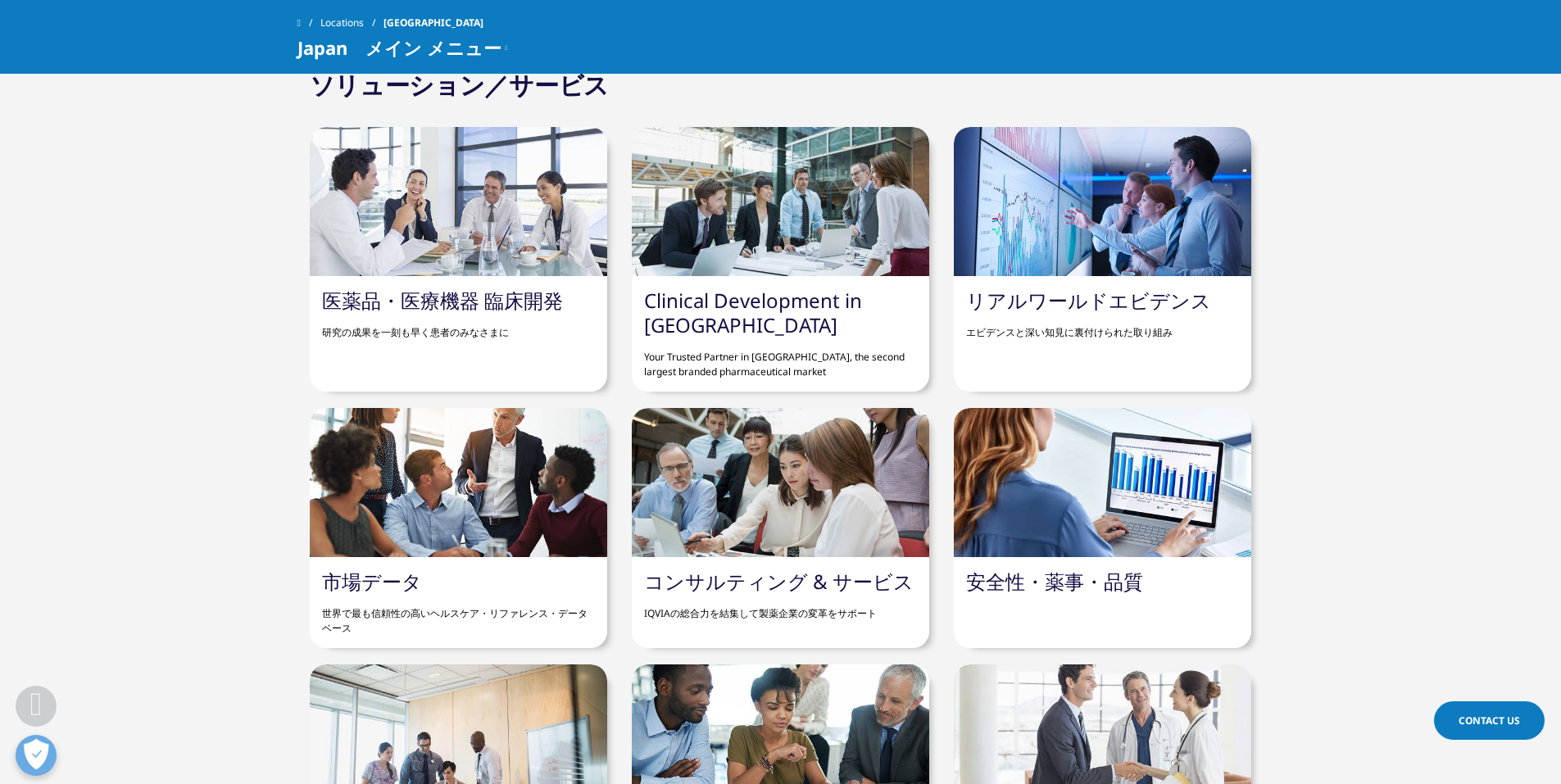
scroll to position [1311, 0]
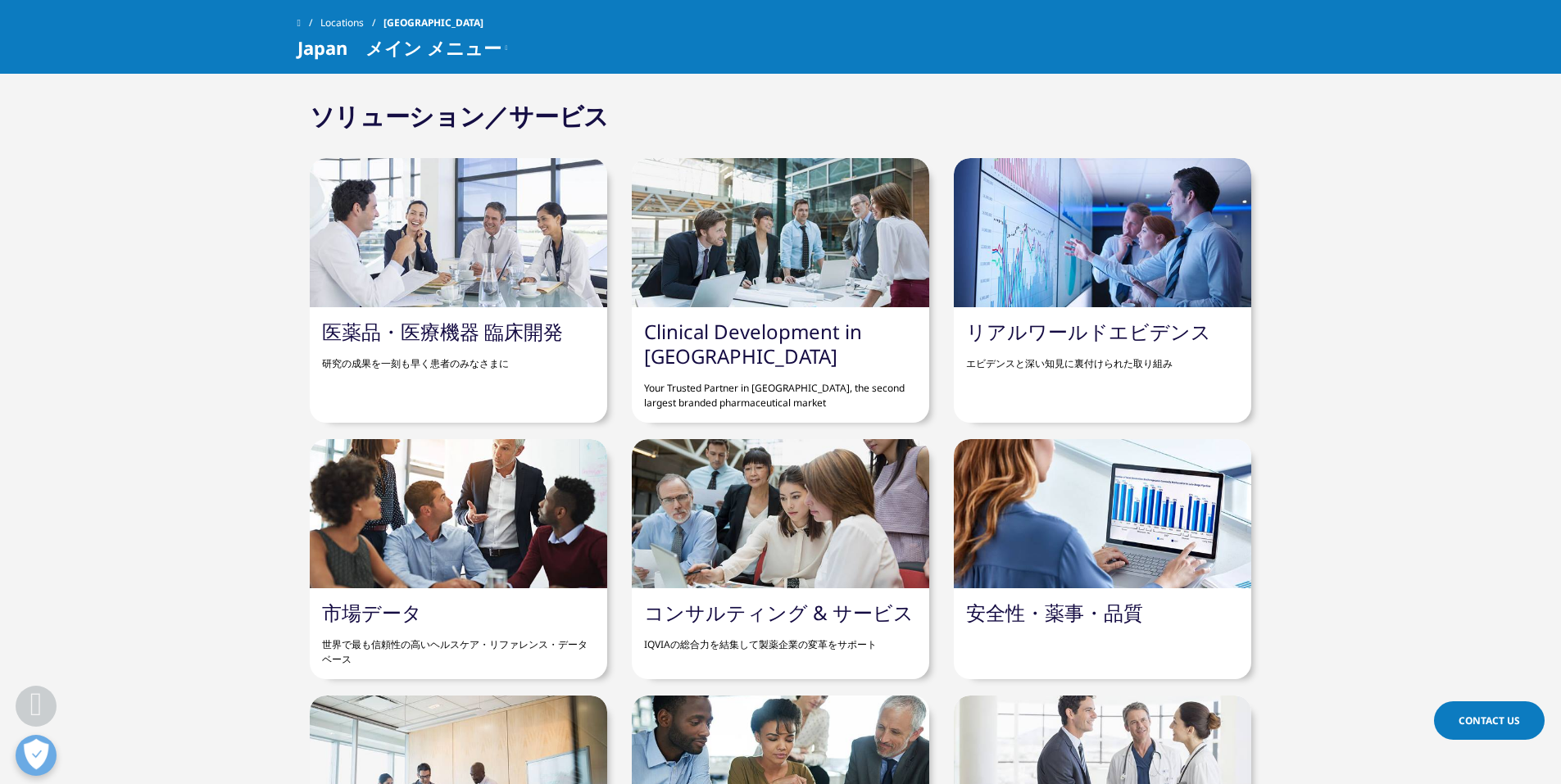
click at [532, 331] on link "医薬品・医療機器 臨床開発" at bounding box center [442, 331] width 241 height 27
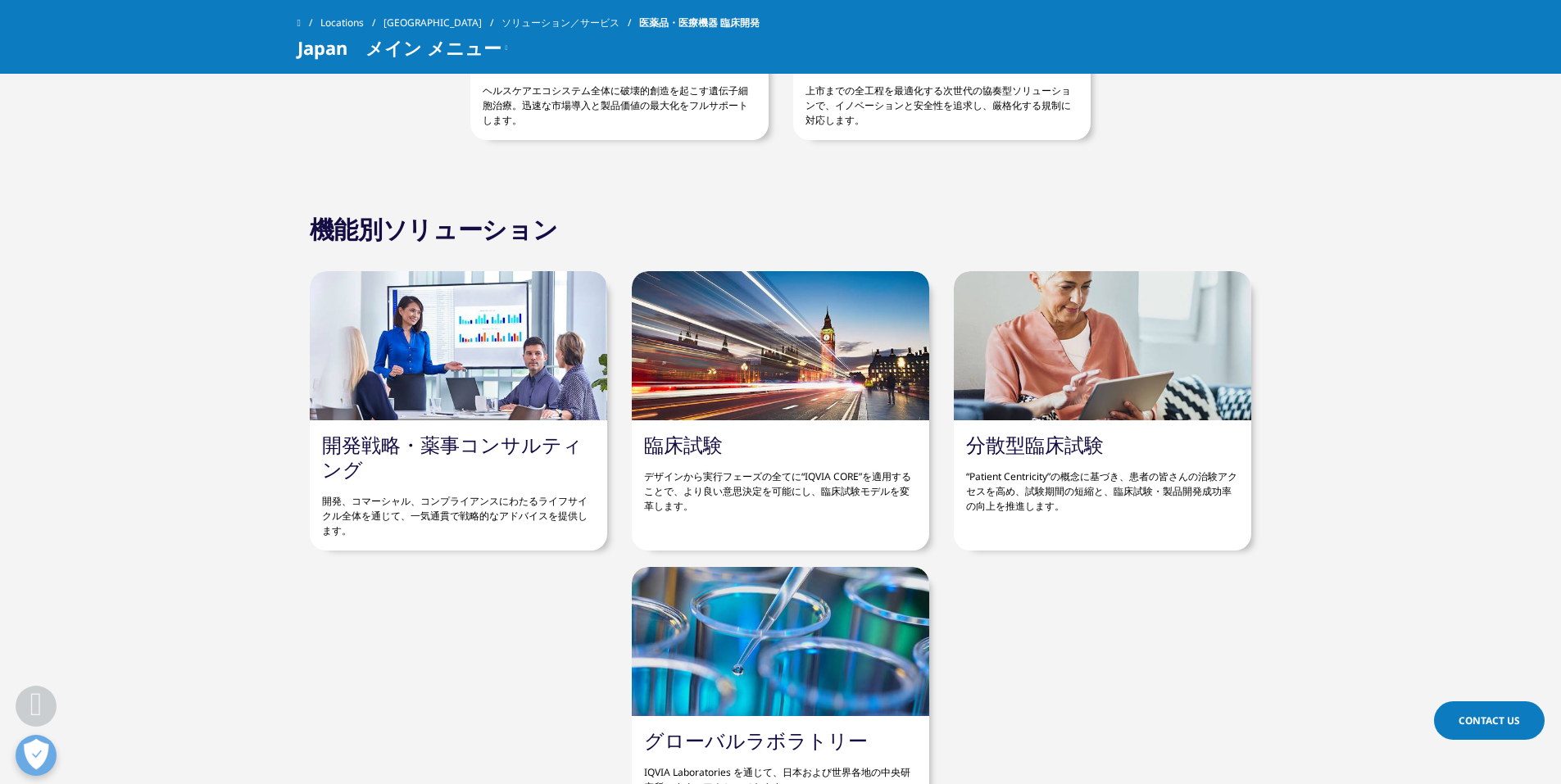
scroll to position [5680, 0]
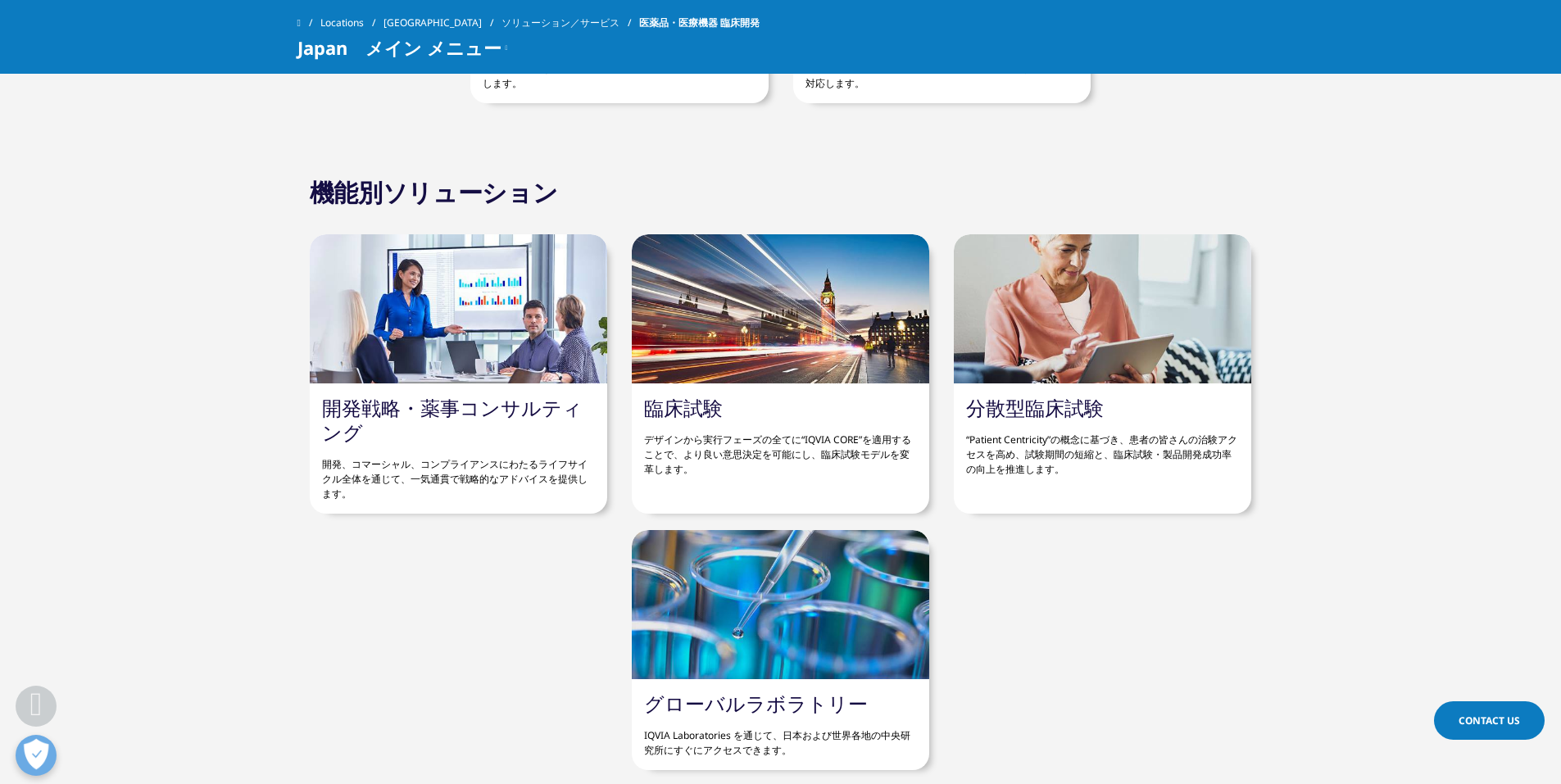
click at [796, 448] on p "デザインから実行フェーズの全てに“IQVIA CORE”を適用することで、より良い意思決定を可能にし、臨床試験モデルを変革します。" at bounding box center [780, 449] width 273 height 56
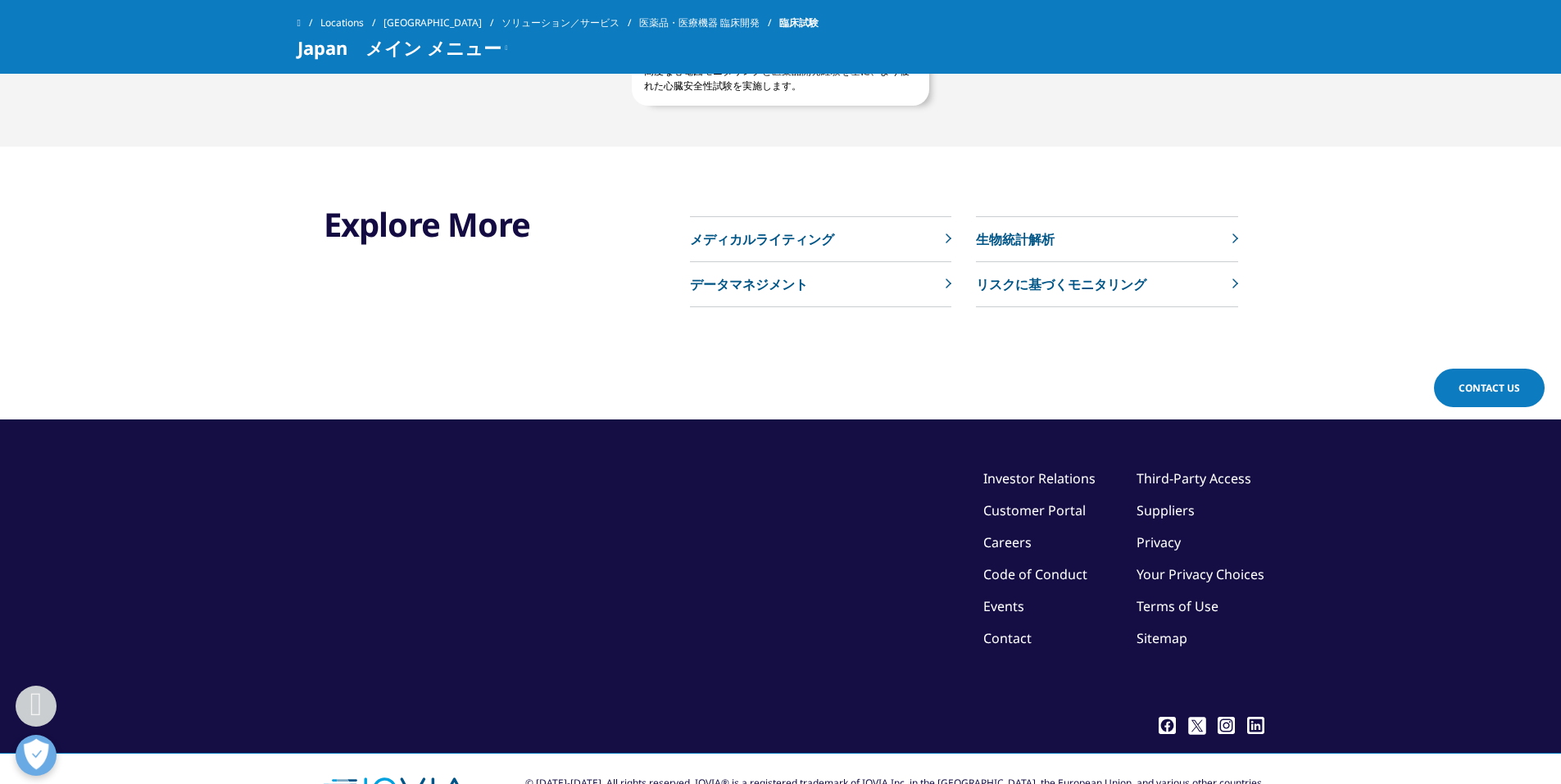
scroll to position [2403, 0]
